Goal: Book appointment/travel/reservation

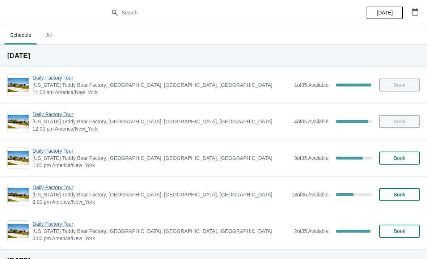
click at [67, 158] on span "[US_STATE] Teddy Bear Factory, [GEOGRAPHIC_DATA], [GEOGRAPHIC_DATA], [GEOGRAPHI…" at bounding box center [162, 157] width 258 height 7
click at [64, 154] on span "Daily Factory Tour" at bounding box center [162, 150] width 258 height 7
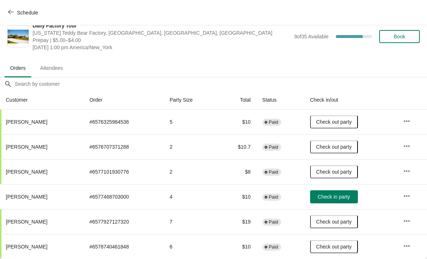
scroll to position [10, 0]
click at [406, 200] on button "button" at bounding box center [406, 195] width 13 height 13
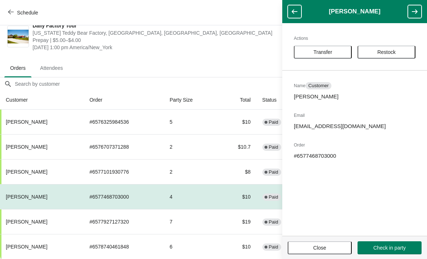
click at [330, 53] on span "Transfer" at bounding box center [322, 52] width 19 height 6
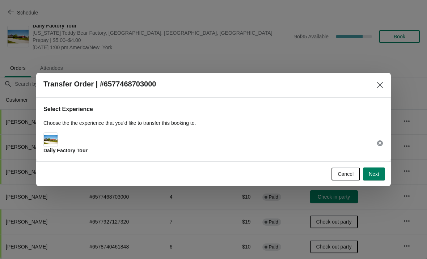
click at [380, 172] on button "Next" at bounding box center [374, 173] width 22 height 13
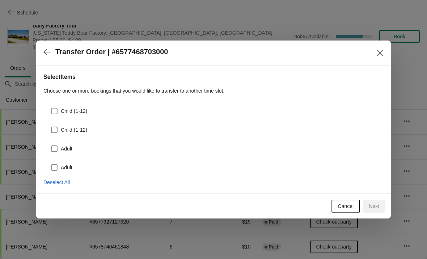
click at [57, 112] on span at bounding box center [54, 111] width 7 height 7
click at [51, 108] on input "Child (1-12)" at bounding box center [51, 108] width 0 height 0
checkbox input "true"
select select "Child (1-12)"
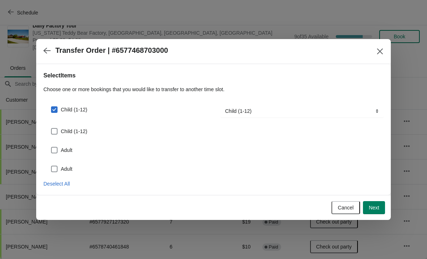
click at [57, 128] on span at bounding box center [54, 131] width 7 height 7
click at [51, 128] on input "Child (1-12)" at bounding box center [51, 128] width 0 height 0
checkbox input "true"
select select "Child (1-12)"
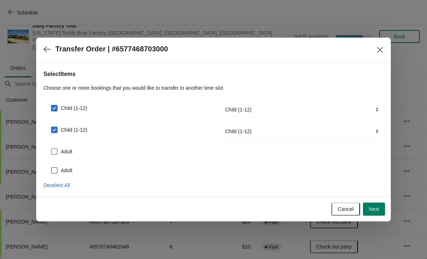
click at [56, 149] on span at bounding box center [54, 151] width 7 height 7
click at [51, 149] on input "Adult" at bounding box center [51, 148] width 0 height 0
checkbox input "true"
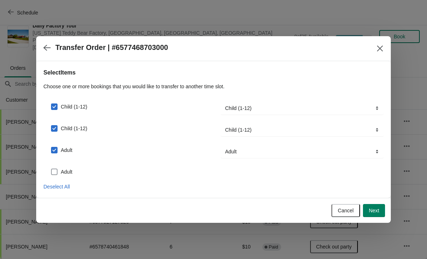
click at [55, 171] on span at bounding box center [54, 171] width 7 height 7
click at [51, 169] on input "Adult" at bounding box center [51, 168] width 0 height 0
checkbox input "true"
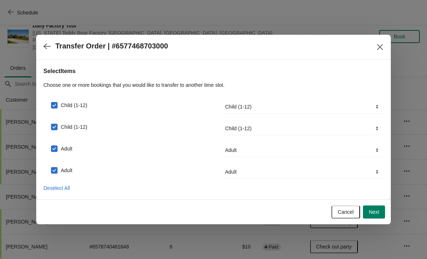
click at [376, 217] on button "Next" at bounding box center [374, 211] width 22 height 13
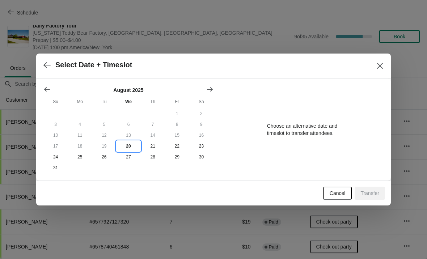
click at [132, 146] on button "20" at bounding box center [128, 146] width 24 height 11
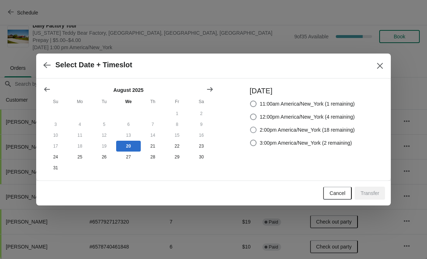
click at [259, 125] on label "2:00pm America/New_York (18 remaining)" at bounding box center [301, 130] width 105 height 10
click at [250, 127] on input "2:00pm America/New_York (18 remaining)" at bounding box center [250, 127] width 0 height 0
radio input "true"
click at [373, 196] on span "Transfer" at bounding box center [369, 193] width 19 height 6
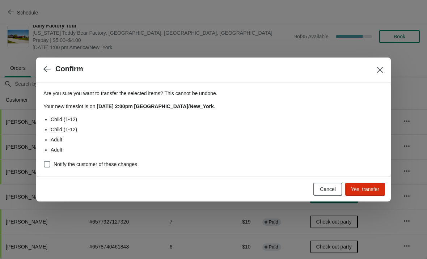
click at [359, 192] on span "Yes, transfer" at bounding box center [365, 189] width 28 height 6
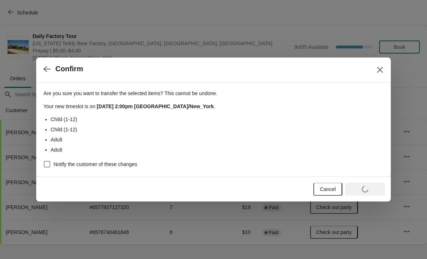
scroll to position [0, 0]
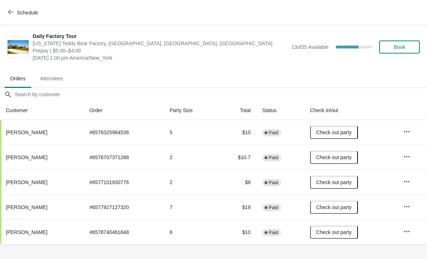
click at [12, 10] on icon "button" at bounding box center [11, 12] width 6 height 6
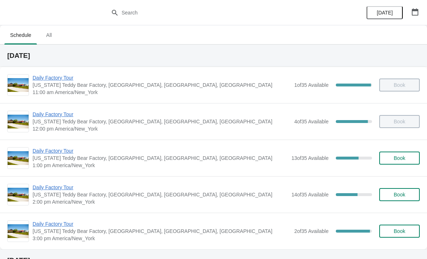
click at [57, 189] on span "Daily Factory Tour" at bounding box center [160, 187] width 255 height 7
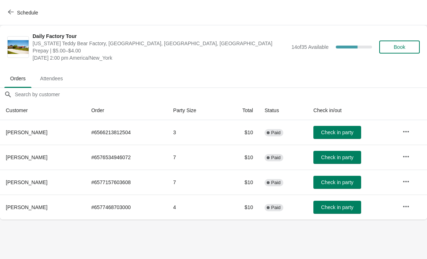
click at [340, 210] on button "Check in party" at bounding box center [337, 207] width 48 height 13
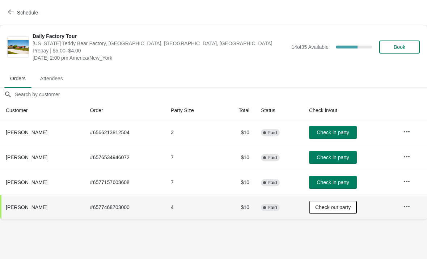
click at [8, 14] on button "Schedule" at bounding box center [24, 12] width 40 height 13
